Goal: Task Accomplishment & Management: Complete application form

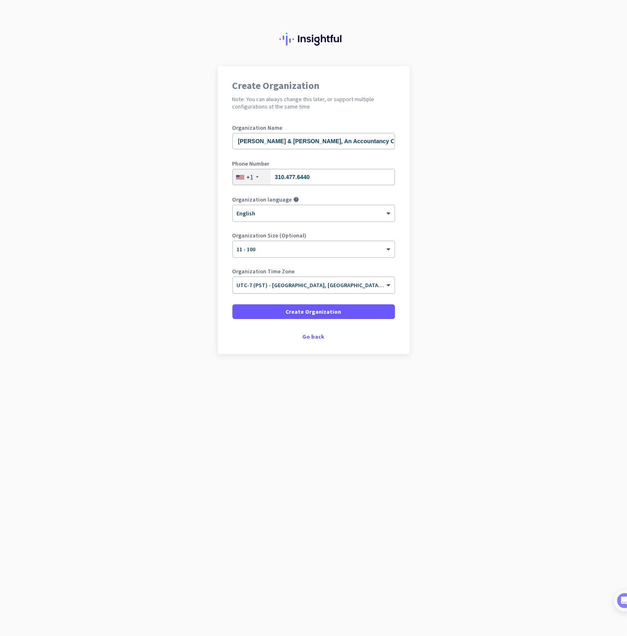
click at [367, 283] on input "text" at bounding box center [305, 283] width 137 height 6
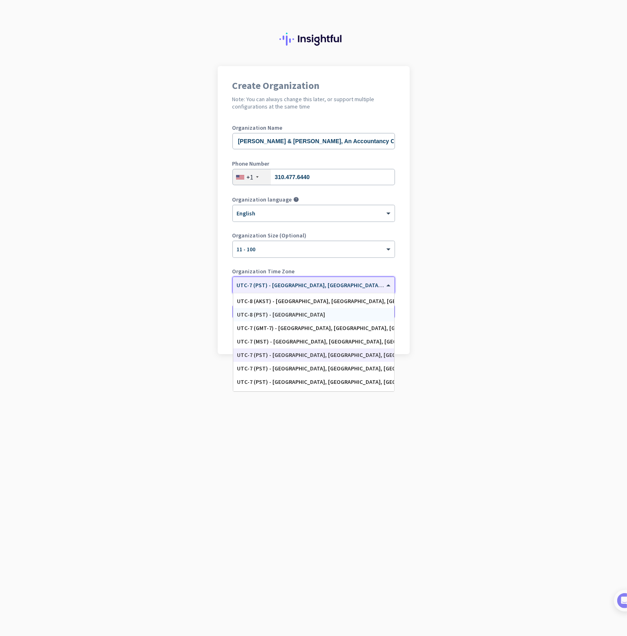
scroll to position [134, 0]
click at [320, 339] on div "UTC-7 (PST) - Los Angeles, San Diego, San Jose, San Francisco" at bounding box center [313, 341] width 153 height 7
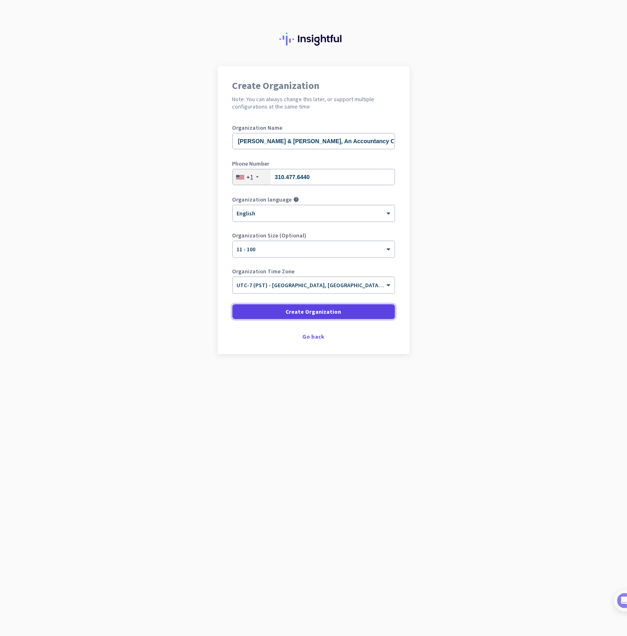
click at [306, 315] on span "Create Organization" at bounding box center [314, 312] width 56 height 8
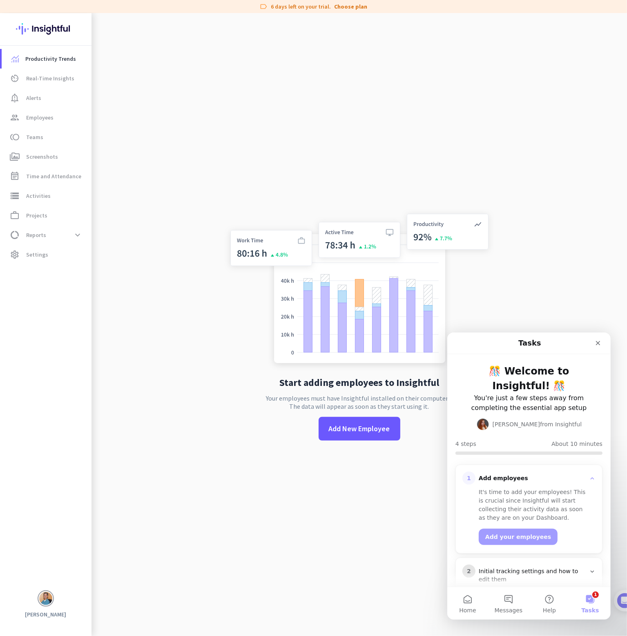
click at [255, 149] on div "Start adding employees to Insightful Your employees must have Insightful instal…" at bounding box center [359, 331] width 270 height 636
click at [36, 118] on span "Employees" at bounding box center [39, 118] width 27 height 10
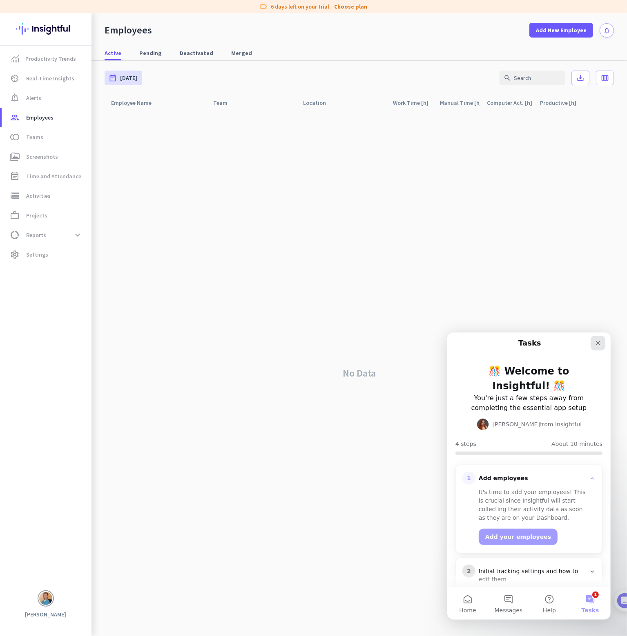
click at [600, 345] on icon "Close" at bounding box center [597, 343] width 7 height 7
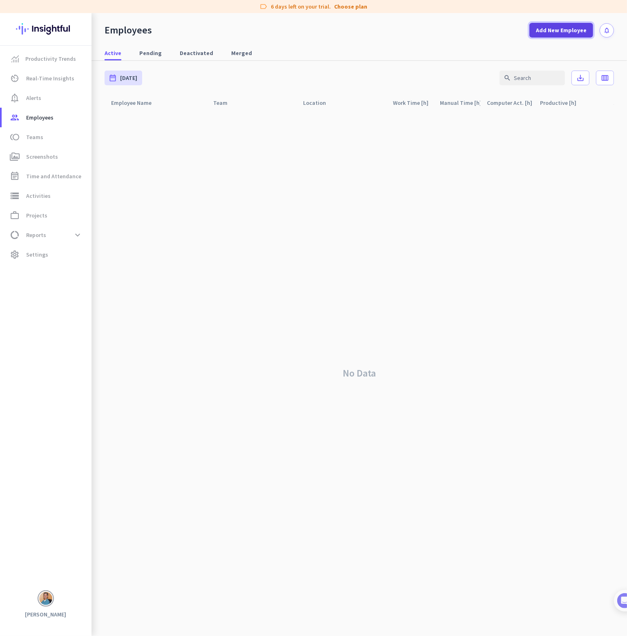
click at [564, 28] on span "Add New Employee" at bounding box center [561, 30] width 51 height 8
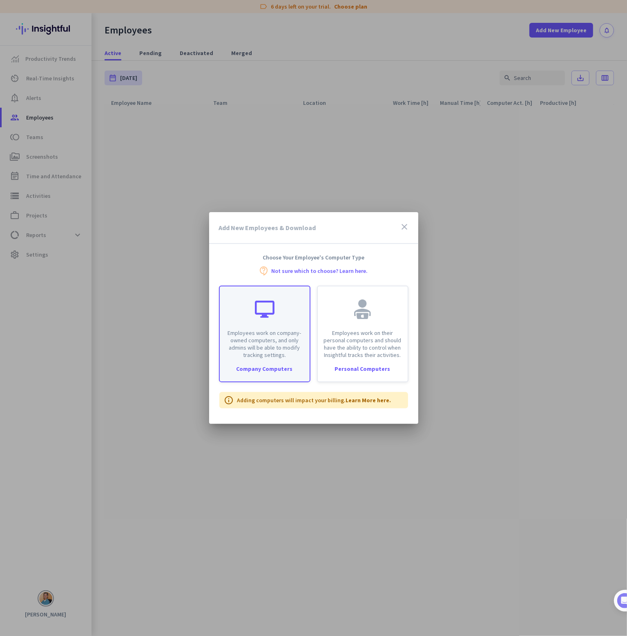
click at [265, 354] on p "Employees work on company-owned computers, and only admins will be able to modi…" at bounding box center [265, 343] width 80 height 29
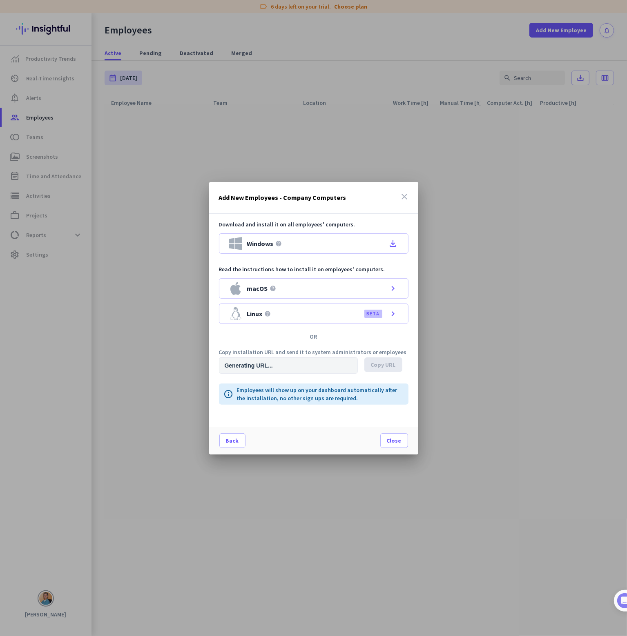
type input "https://app.insightful.io/#/installation/company?token=eyJhbGciOiJIUzI1NiIsInR5…"
click at [291, 240] on div "Windows help file_download" at bounding box center [313, 244] width 189 height 20
drag, startPoint x: 392, startPoint y: 243, endPoint x: 364, endPoint y: 195, distance: 55.4
click at [364, 195] on div "Add New Employees - Company Computers close" at bounding box center [313, 198] width 209 height 32
click at [383, 364] on span "Copy URL" at bounding box center [383, 365] width 25 height 8
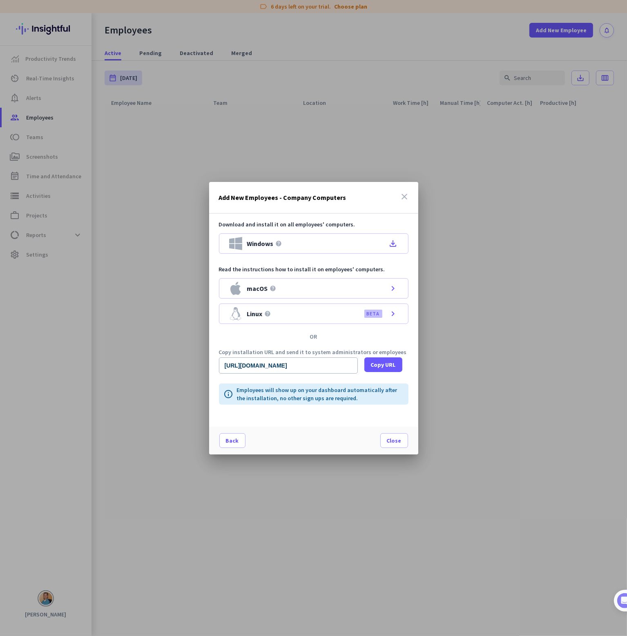
click at [403, 192] on icon "close" at bounding box center [405, 197] width 10 height 10
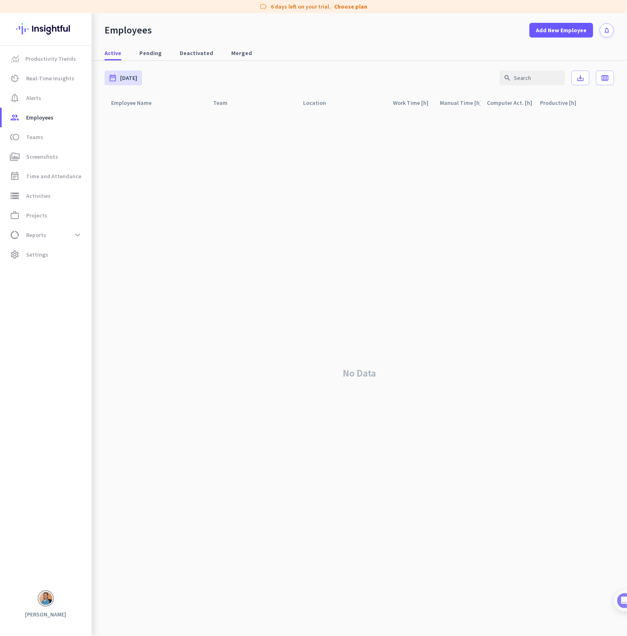
click at [328, 173] on div "No Data" at bounding box center [359, 374] width 509 height 526
